Goal: Task Accomplishment & Management: Manage account settings

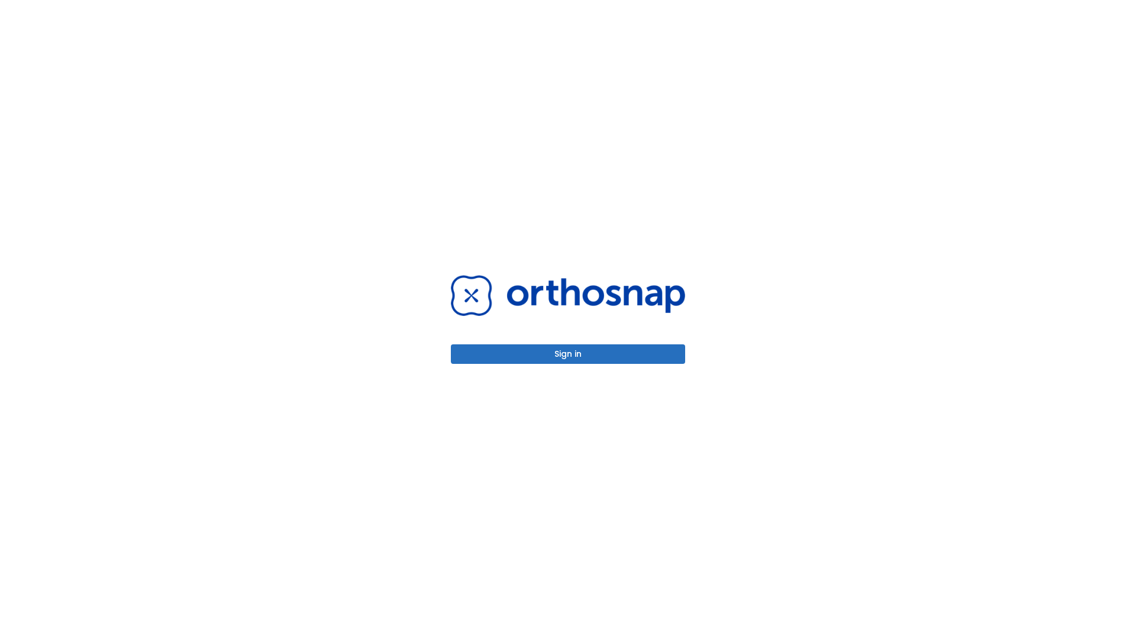
click at [568, 354] on button "Sign in" at bounding box center [568, 354] width 234 height 20
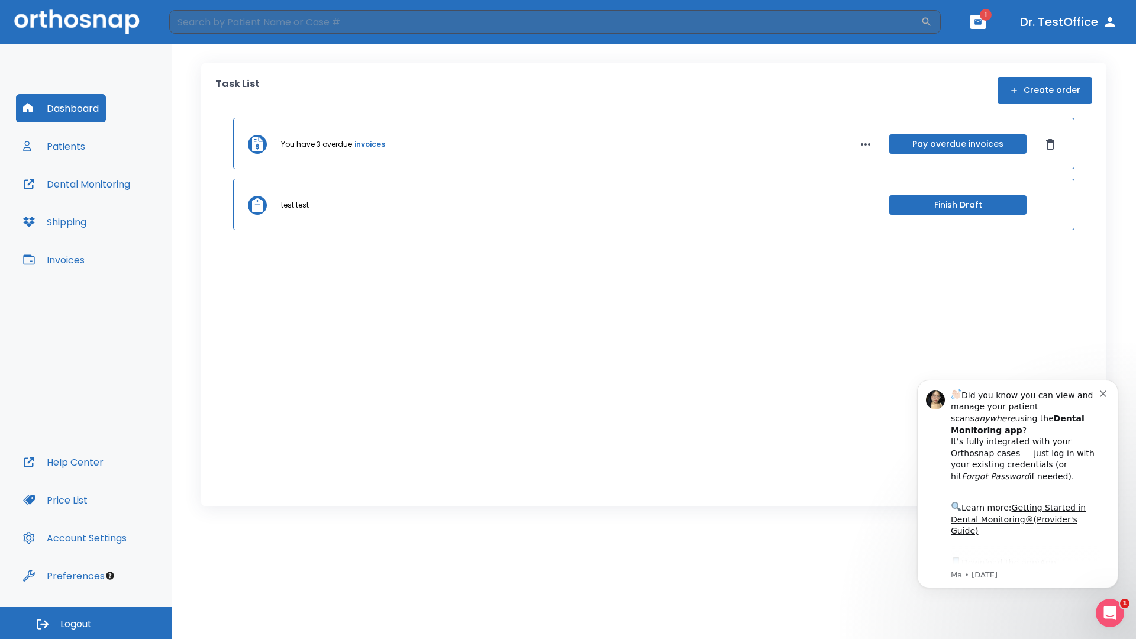
click at [86, 623] on span "Logout" at bounding box center [75, 624] width 31 height 13
